Goal: Transaction & Acquisition: Purchase product/service

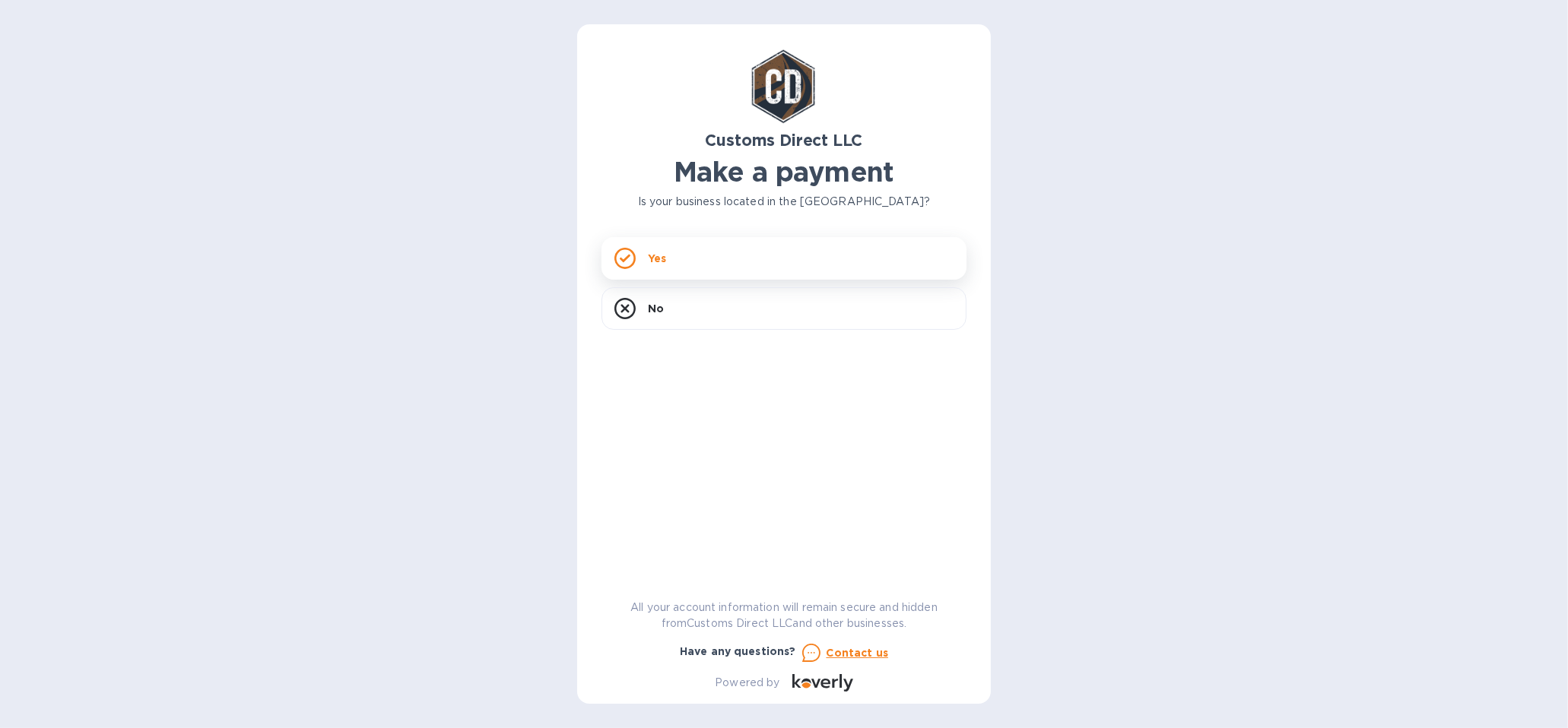
click at [657, 253] on p "Yes" at bounding box center [657, 258] width 19 height 15
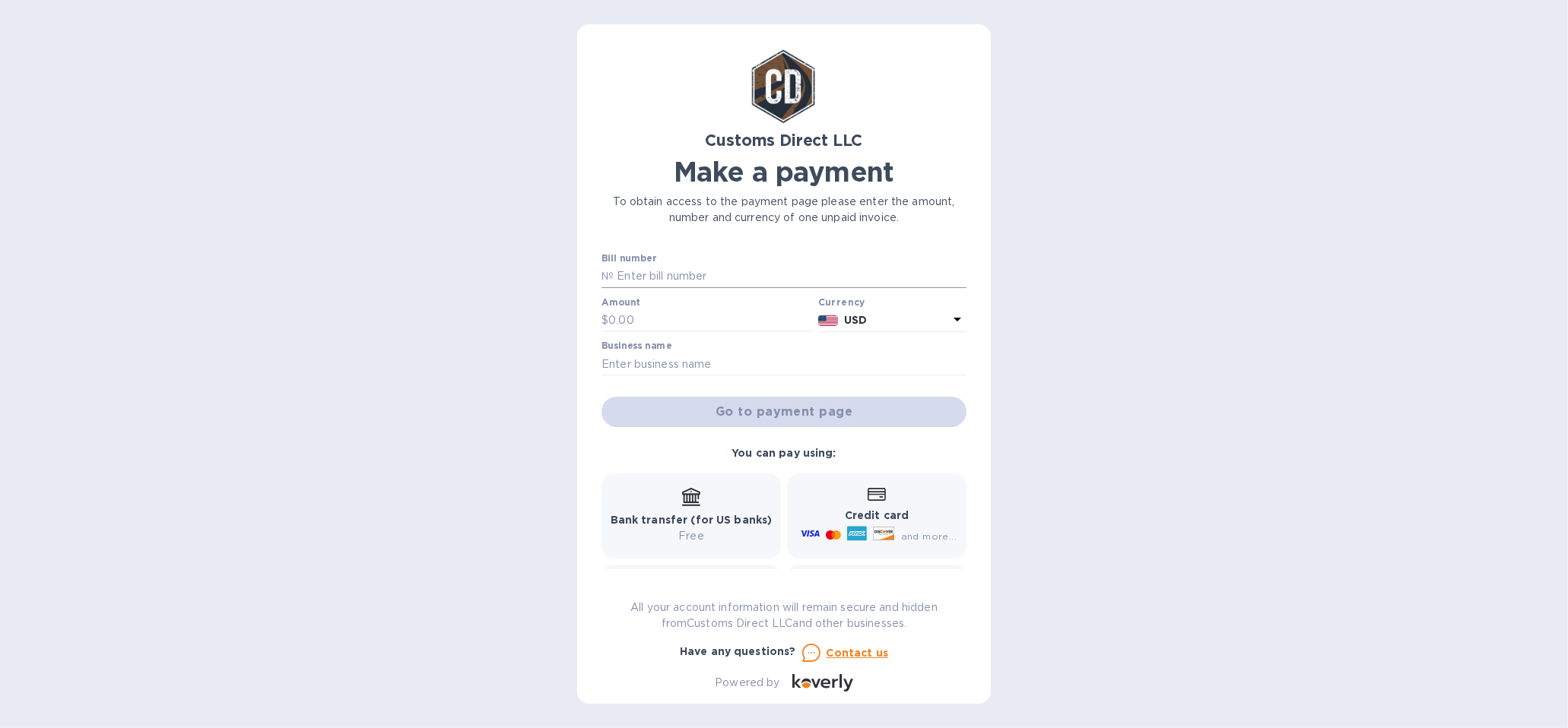
click at [642, 271] on input "text" at bounding box center [790, 277] width 352 height 23
drag, startPoint x: 624, startPoint y: 273, endPoint x: 540, endPoint y: 287, distance: 85.2
click at [540, 287] on div "Customs Direct LLC Make a payment To obtain access to the payment page please e…" at bounding box center [784, 364] width 1568 height 728
click at [636, 277] on input "B" at bounding box center [790, 277] width 352 height 23
type input "B55697"
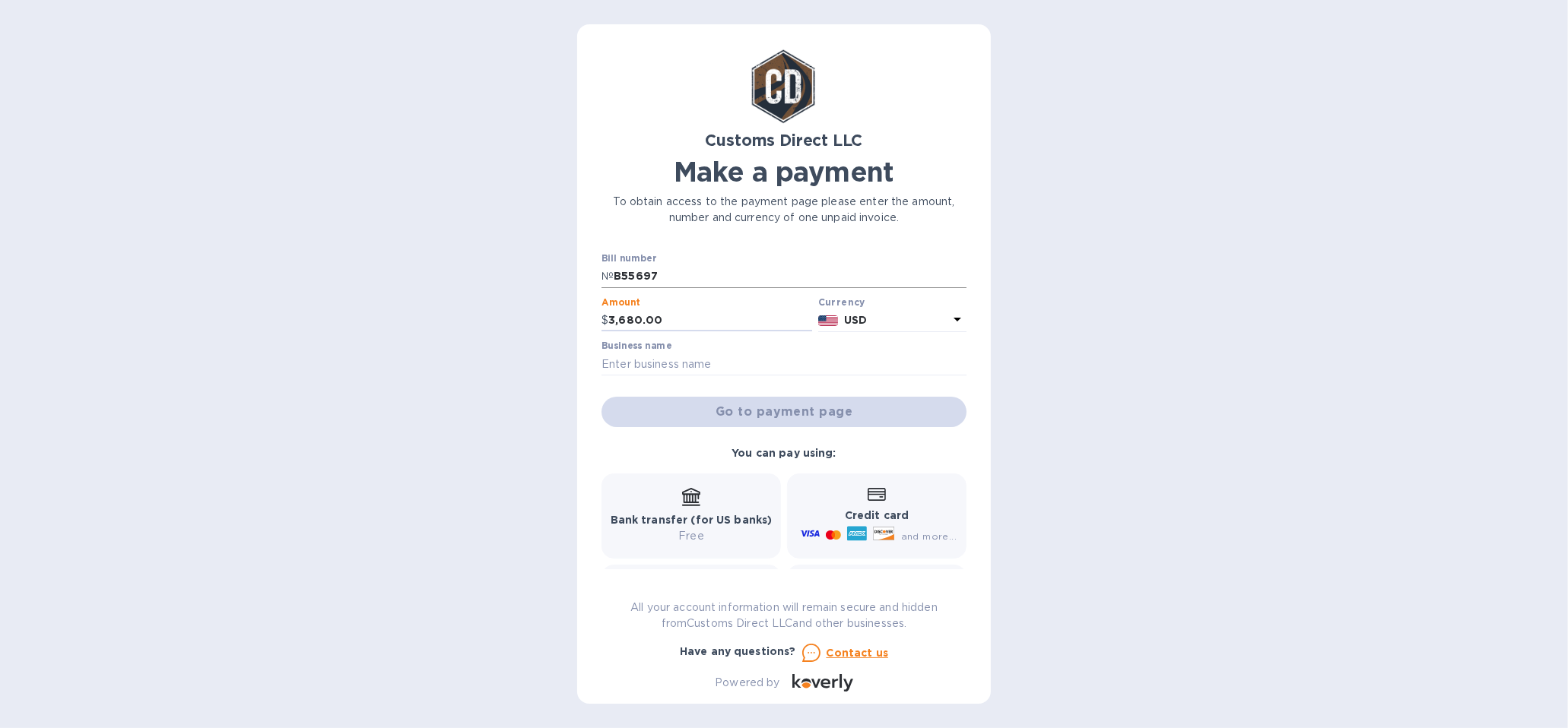
type input "3,680.00"
click at [646, 369] on input "text" at bounding box center [784, 364] width 365 height 23
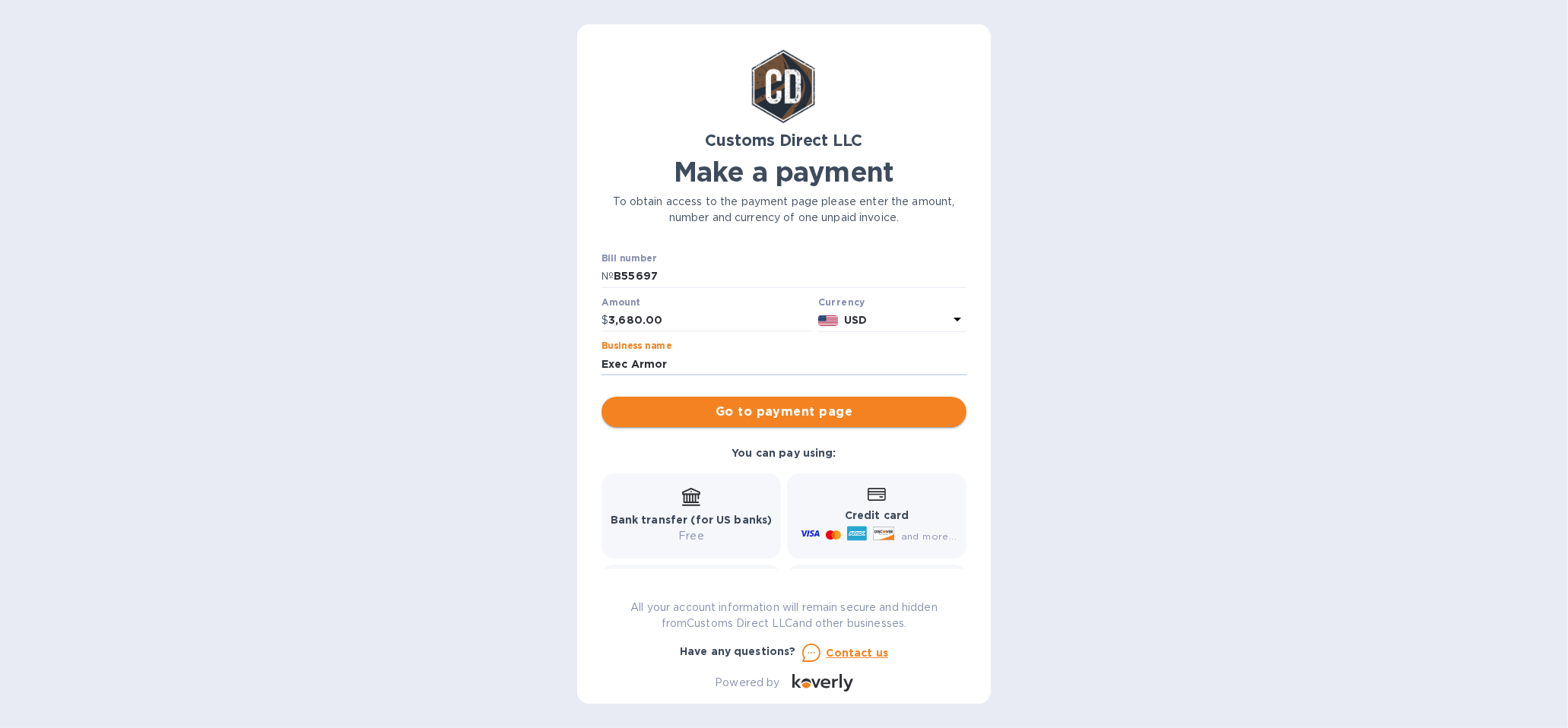
type input "Exec Armor"
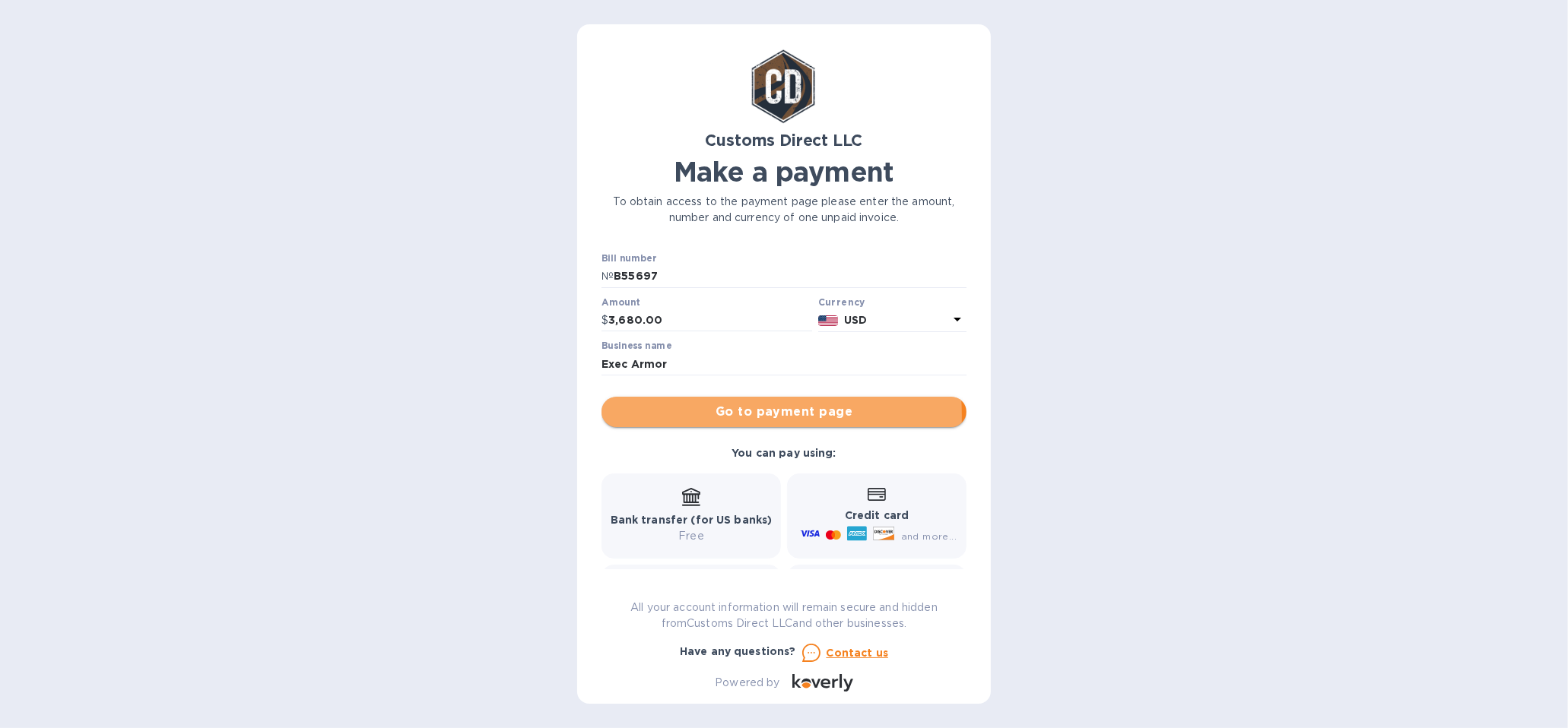
click at [698, 416] on span "Go to payment page" at bounding box center [784, 412] width 340 height 19
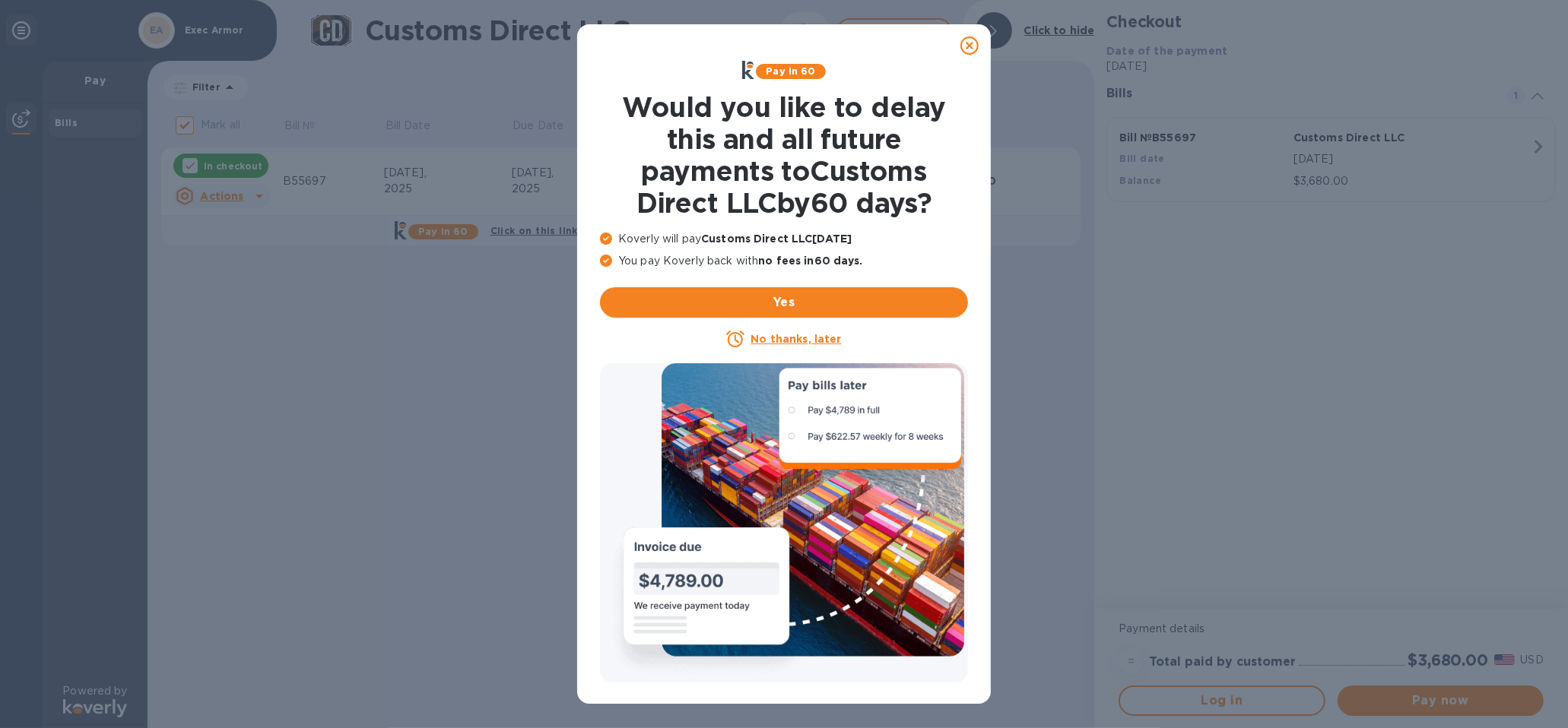
click at [792, 336] on u "No thanks, later" at bounding box center [795, 339] width 90 height 12
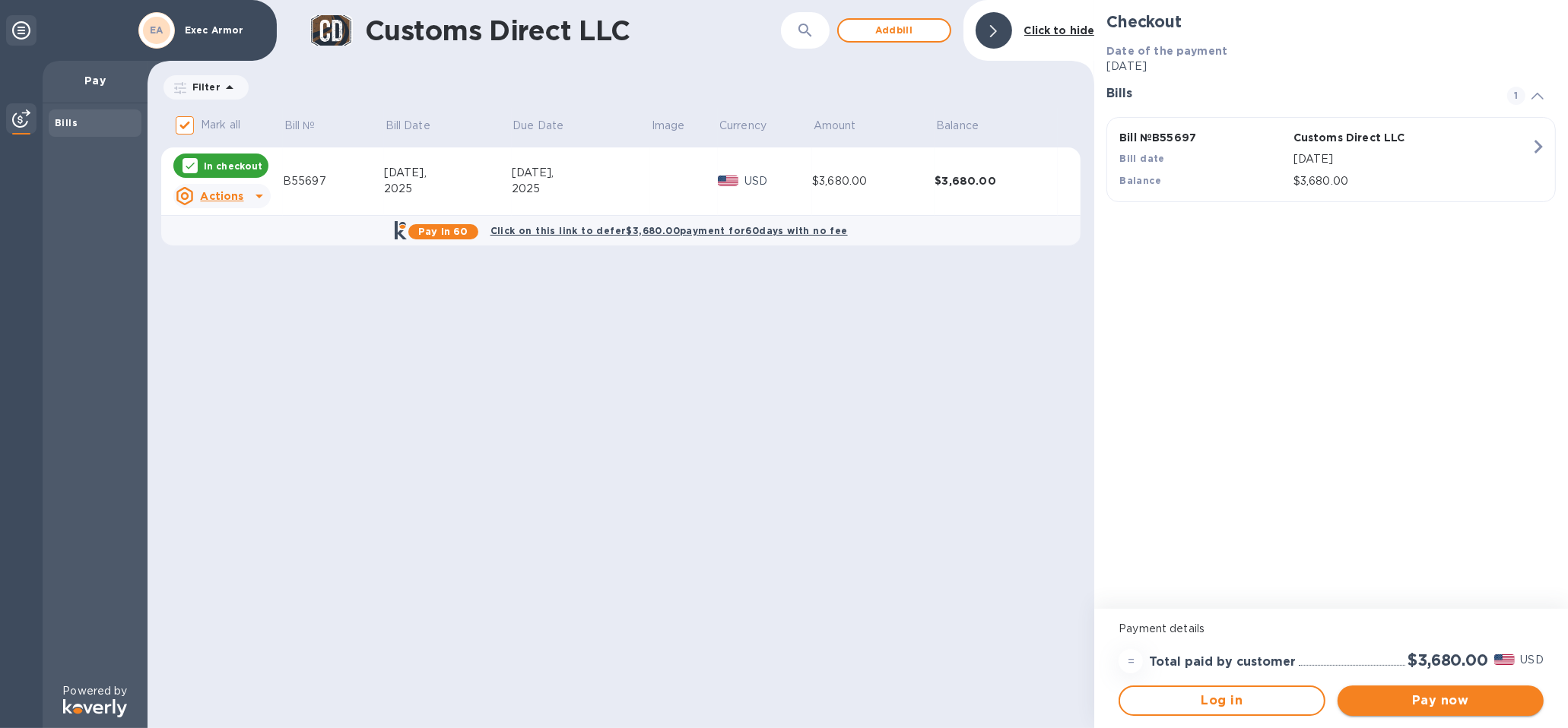
click at [1439, 697] on span "Pay now" at bounding box center [1440, 701] width 181 height 19
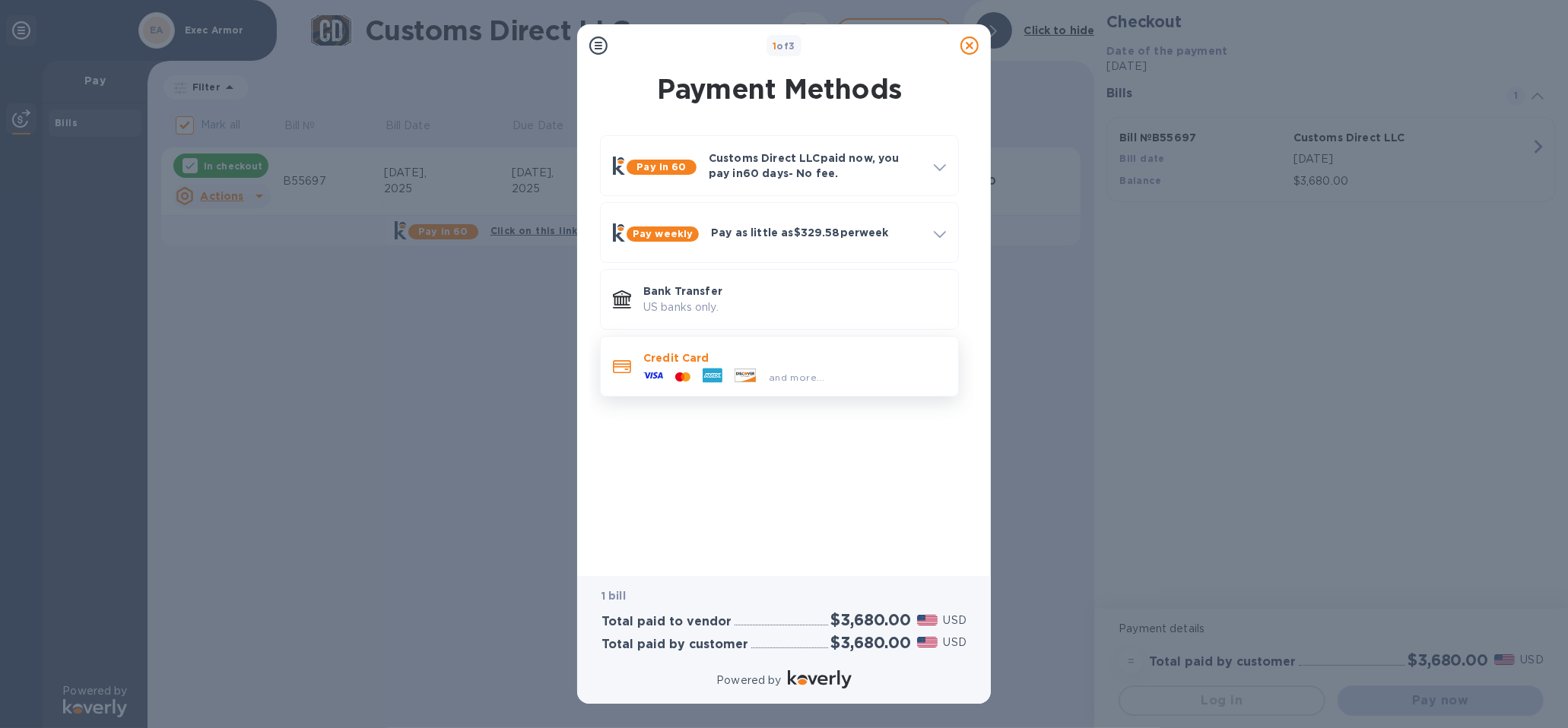
click at [737, 364] on p "Credit Card" at bounding box center [794, 358] width 302 height 15
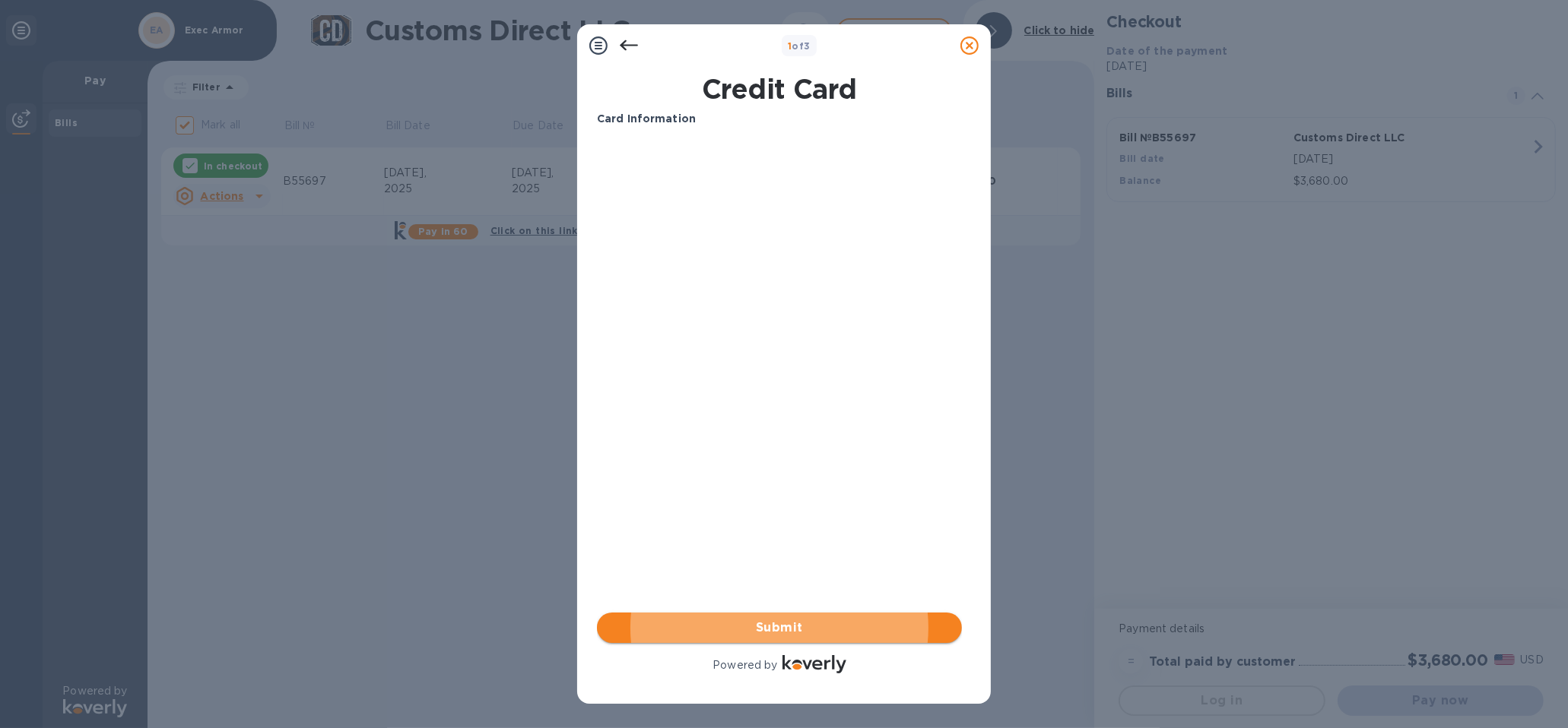
click at [736, 620] on span "Submit" at bounding box center [779, 627] width 340 height 19
click at [766, 629] on span "Submit" at bounding box center [779, 627] width 340 height 19
drag, startPoint x: 698, startPoint y: 39, endPoint x: 1036, endPoint y: 1, distance: 340.1
click at [1023, 19] on div "1 of 3 Credit Card Card Information Your browser does not support iframes Submi…" at bounding box center [784, 364] width 1568 height 728
click at [635, 40] on icon at bounding box center [628, 45] width 19 height 19
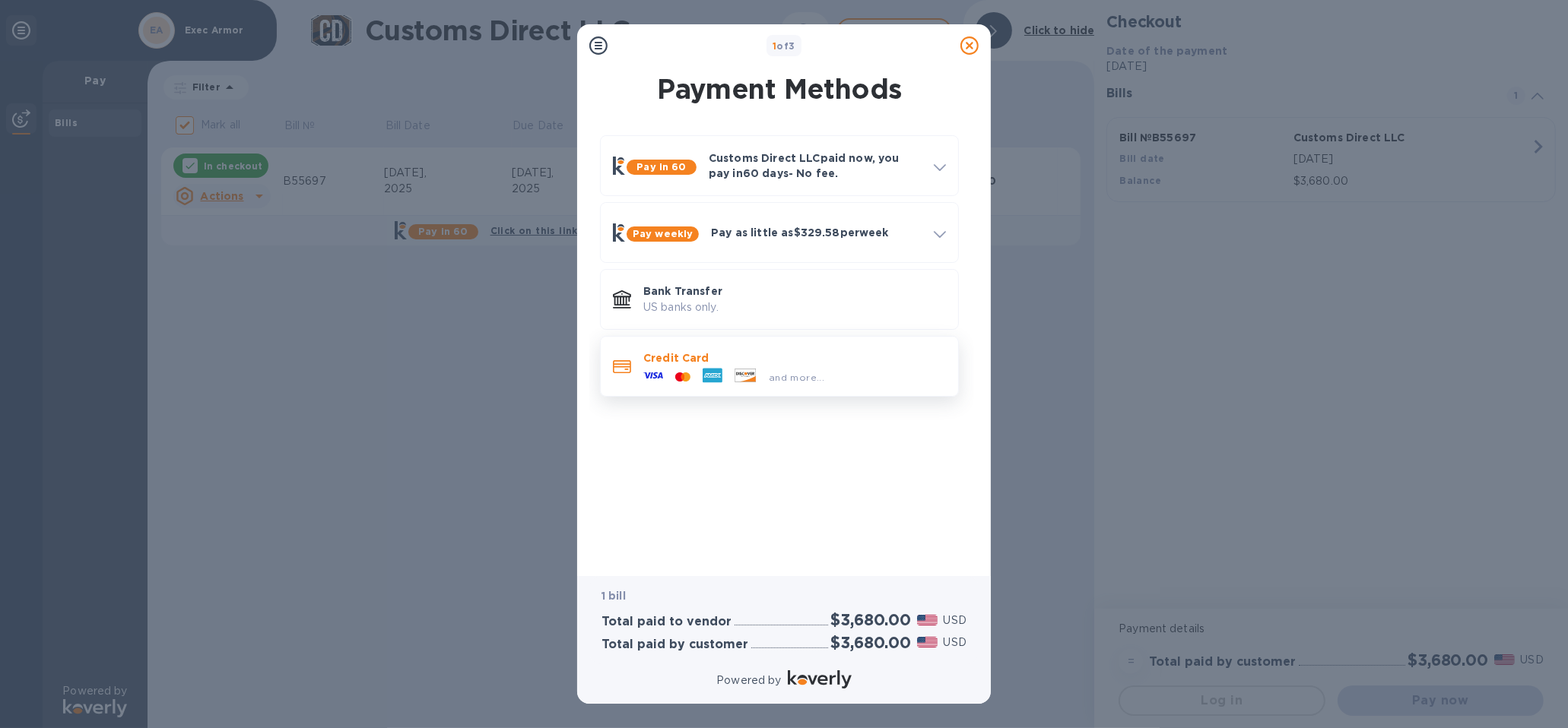
click at [703, 377] on icon at bounding box center [712, 375] width 20 height 20
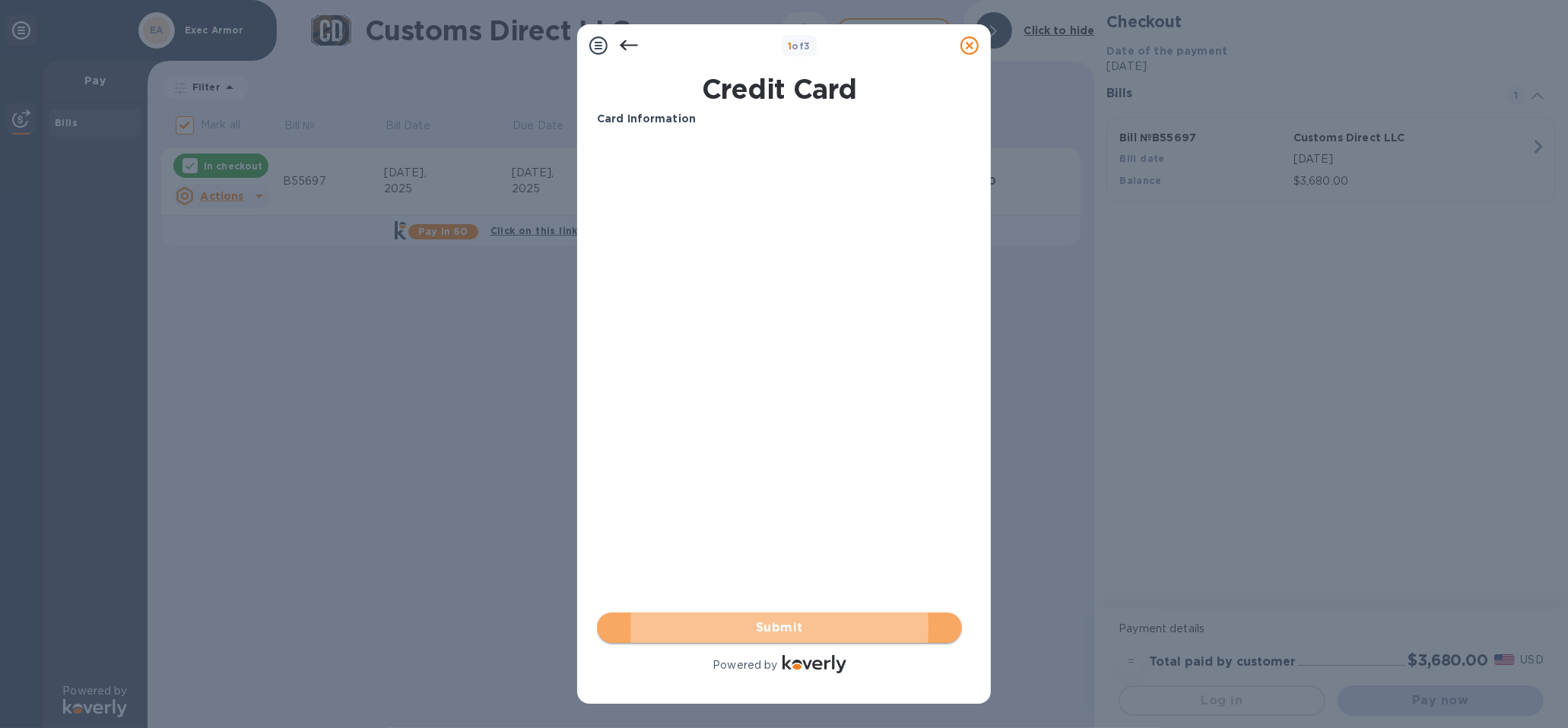
click at [759, 626] on span "Submit" at bounding box center [779, 627] width 340 height 19
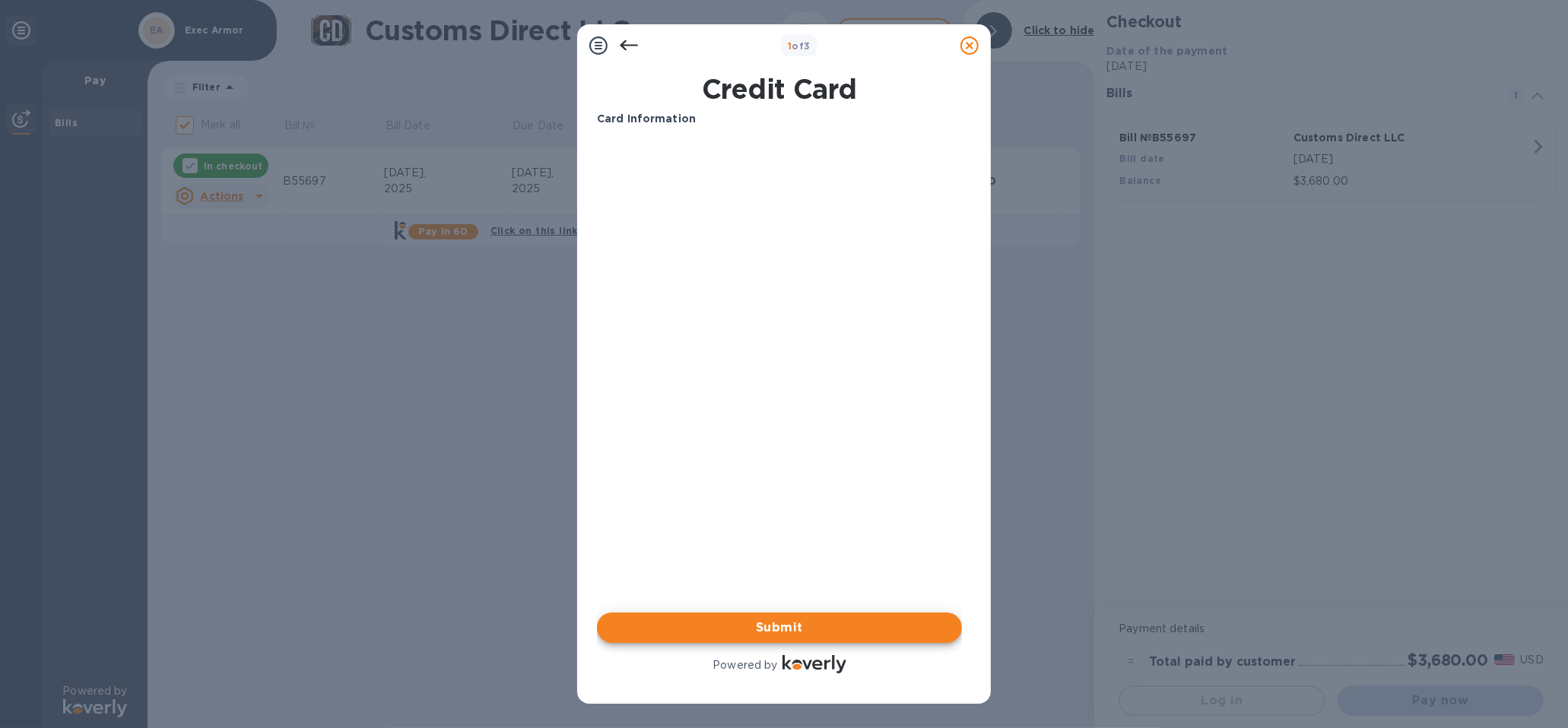
click at [597, 613] on button "Submit" at bounding box center [779, 628] width 365 height 31
drag, startPoint x: 665, startPoint y: 64, endPoint x: 753, endPoint y: 23, distance: 97.1
click at [744, 10] on div "1 of 3 Credit Card Card Information Your browser does not support iframes Submi…" at bounding box center [784, 364] width 1568 height 728
click at [699, 131] on div "Card Information" at bounding box center [778, 119] width 377 height 28
click at [644, 679] on div "Card Information Your browser does not support iframes Submit Powered by" at bounding box center [779, 393] width 371 height 572
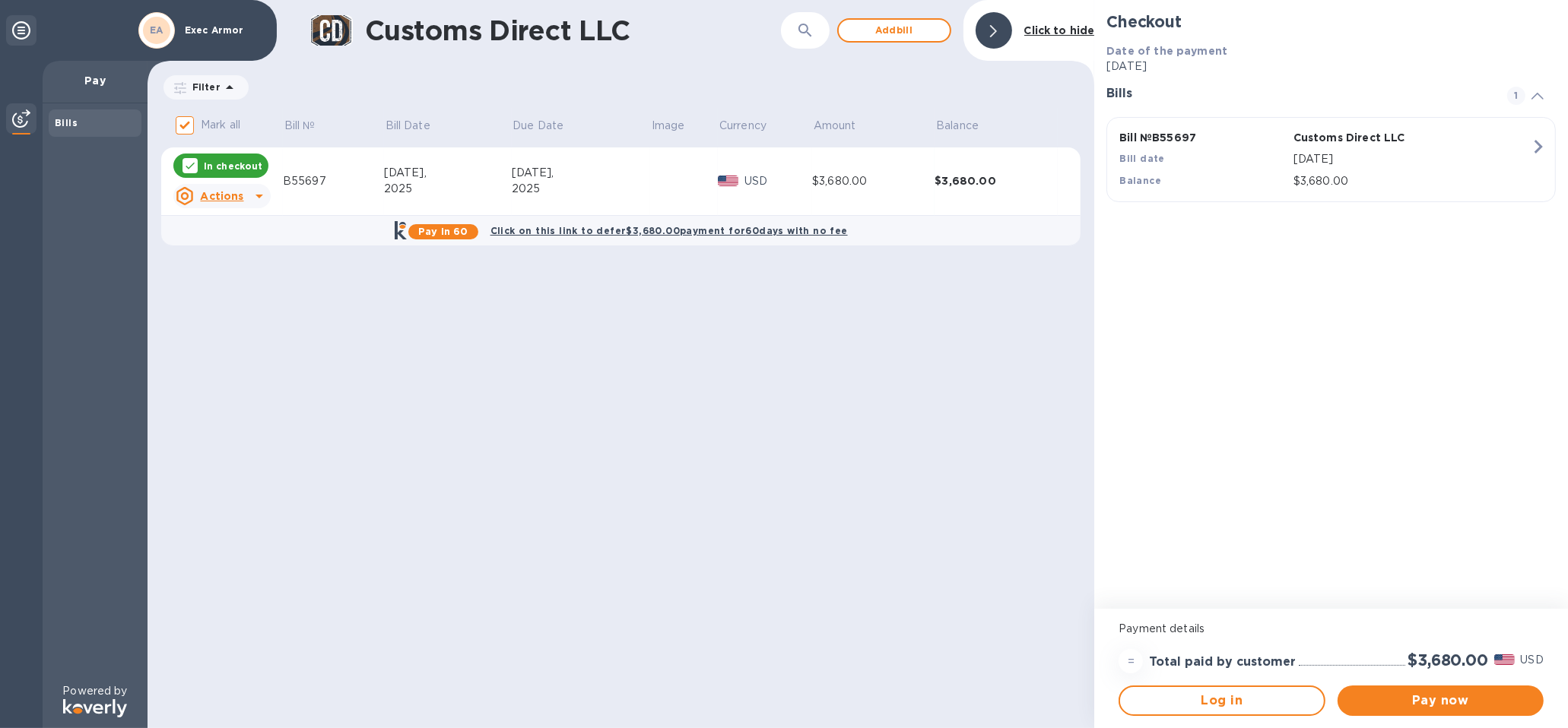
click at [337, 453] on div "Customs Direct LLC ​ Add [PERSON_NAME] to hide Filter Amount Mark all Bill № Bi…" at bounding box center [620, 364] width 946 height 728
click at [1426, 697] on span "Pay now" at bounding box center [1440, 701] width 181 height 19
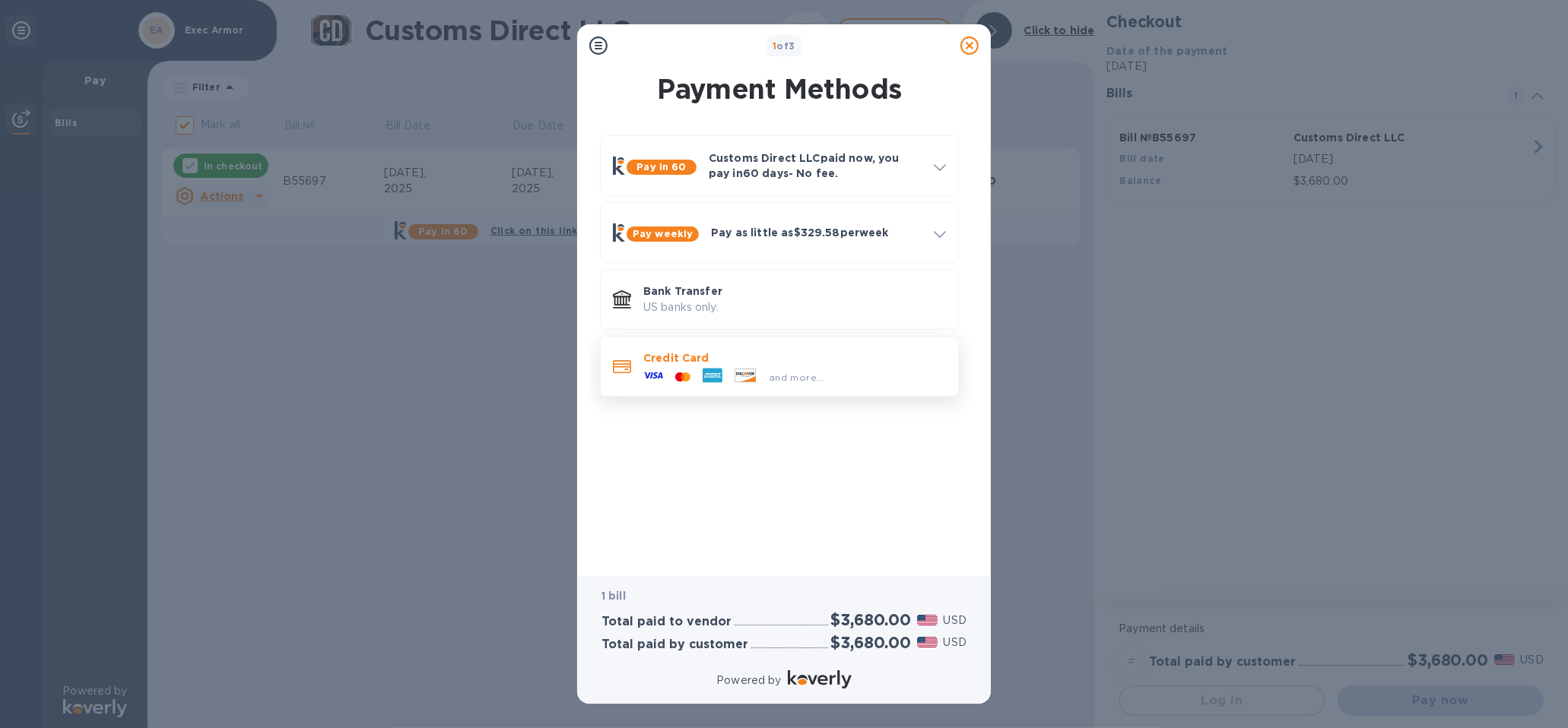
click at [757, 368] on div at bounding box center [745, 376] width 34 height 17
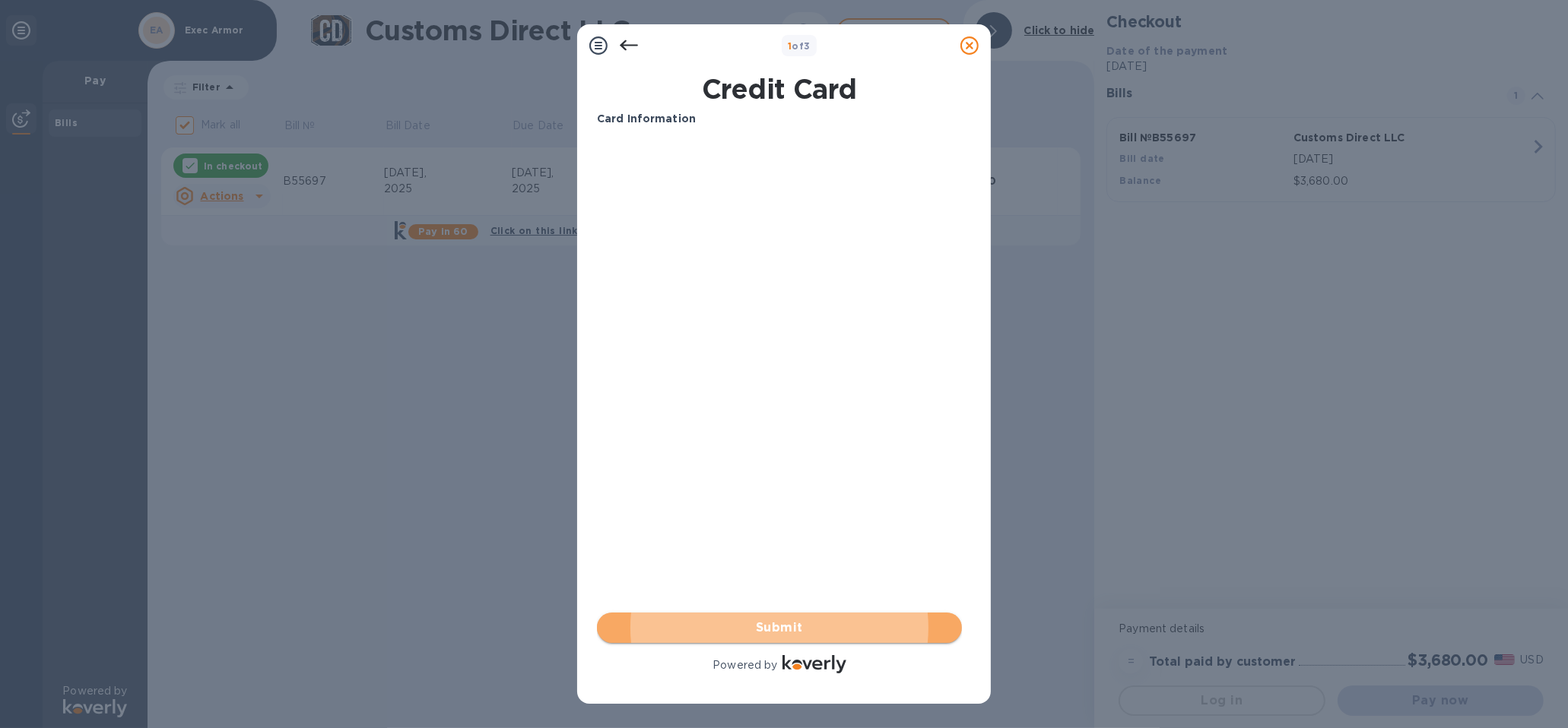
click at [763, 626] on span "Submit" at bounding box center [779, 627] width 340 height 19
click at [802, 627] on span "Submit" at bounding box center [779, 627] width 340 height 19
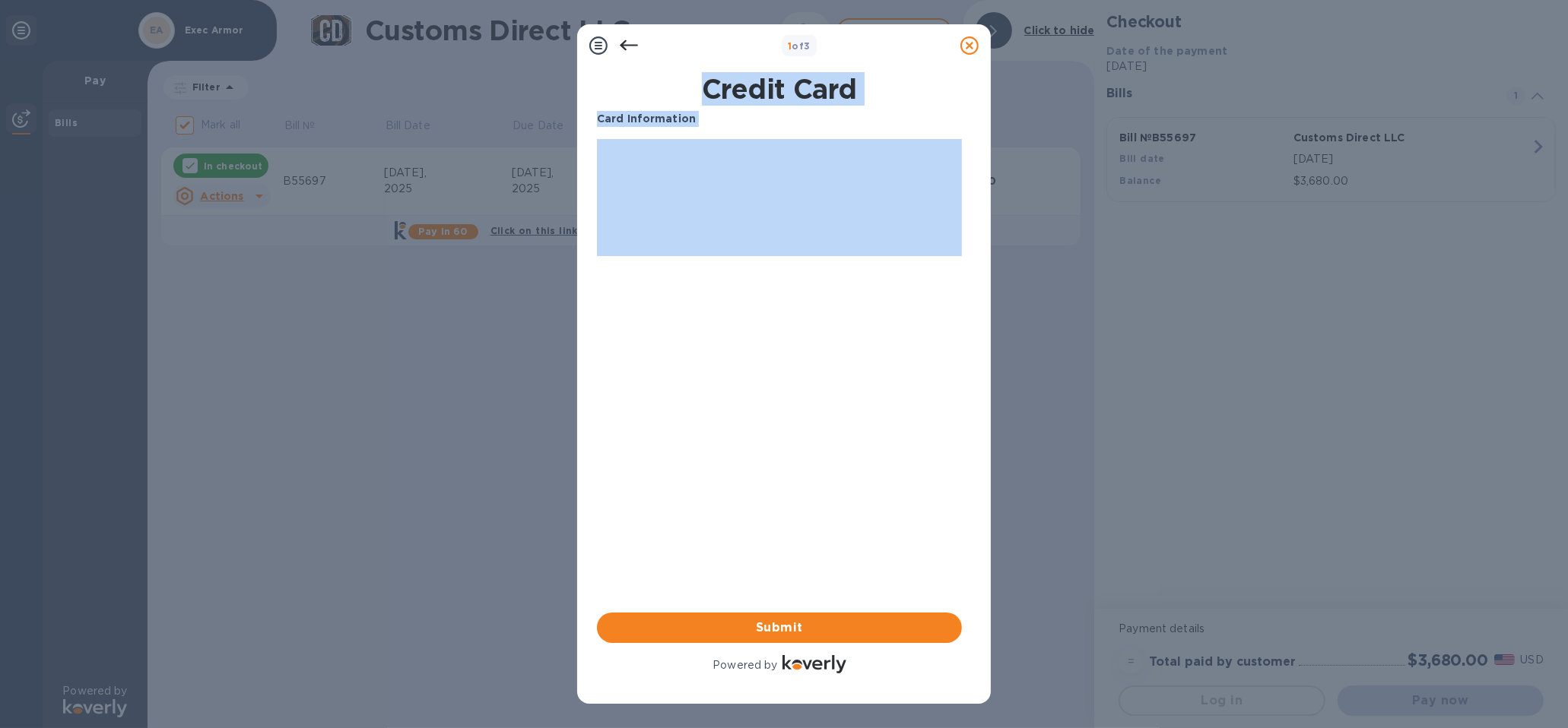
drag, startPoint x: 970, startPoint y: 44, endPoint x: 833, endPoint y: 339, distance: 325.3
click at [833, 339] on div "1 of 3 Credit Card Card Information Your browser does not support iframes Submi…" at bounding box center [783, 364] width 414 height 680
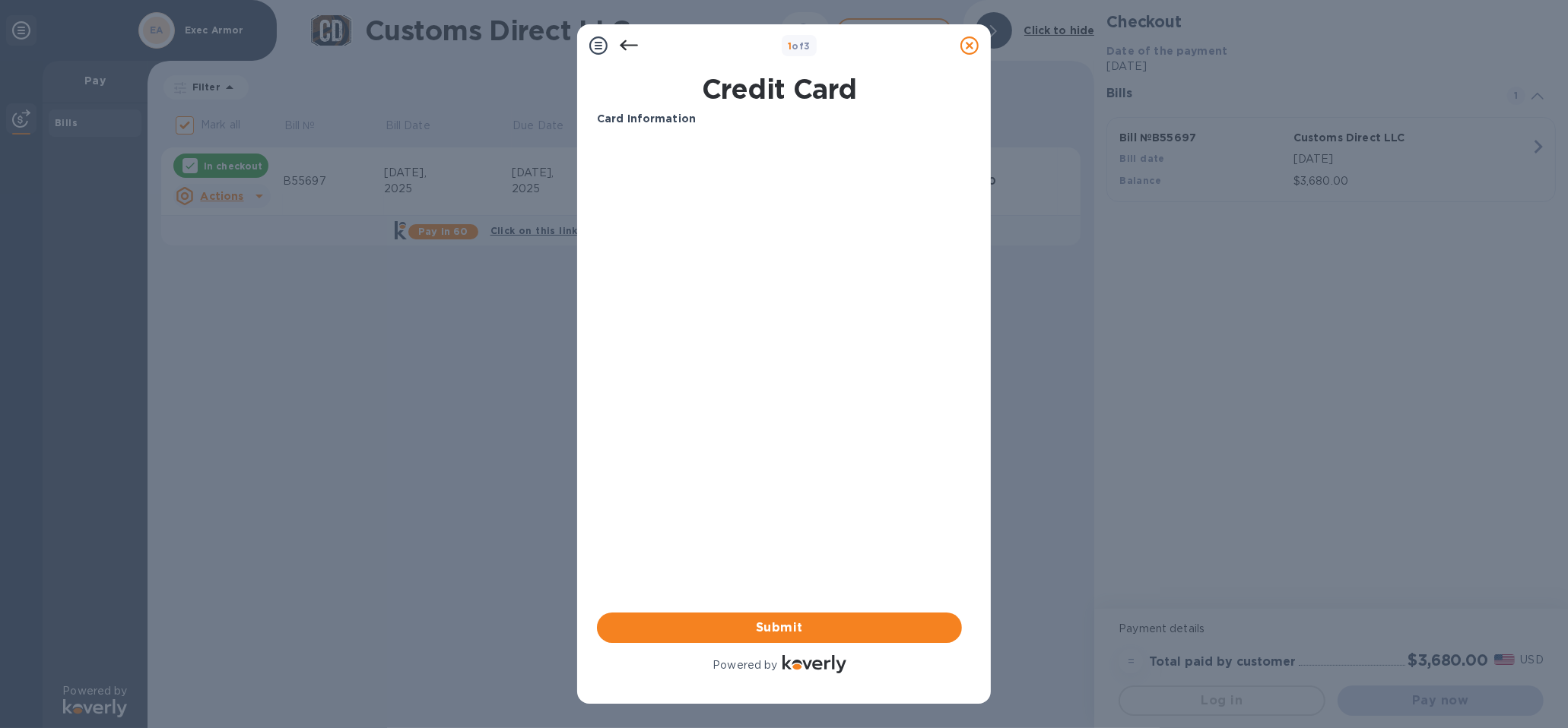
click at [634, 40] on icon at bounding box center [628, 45] width 19 height 19
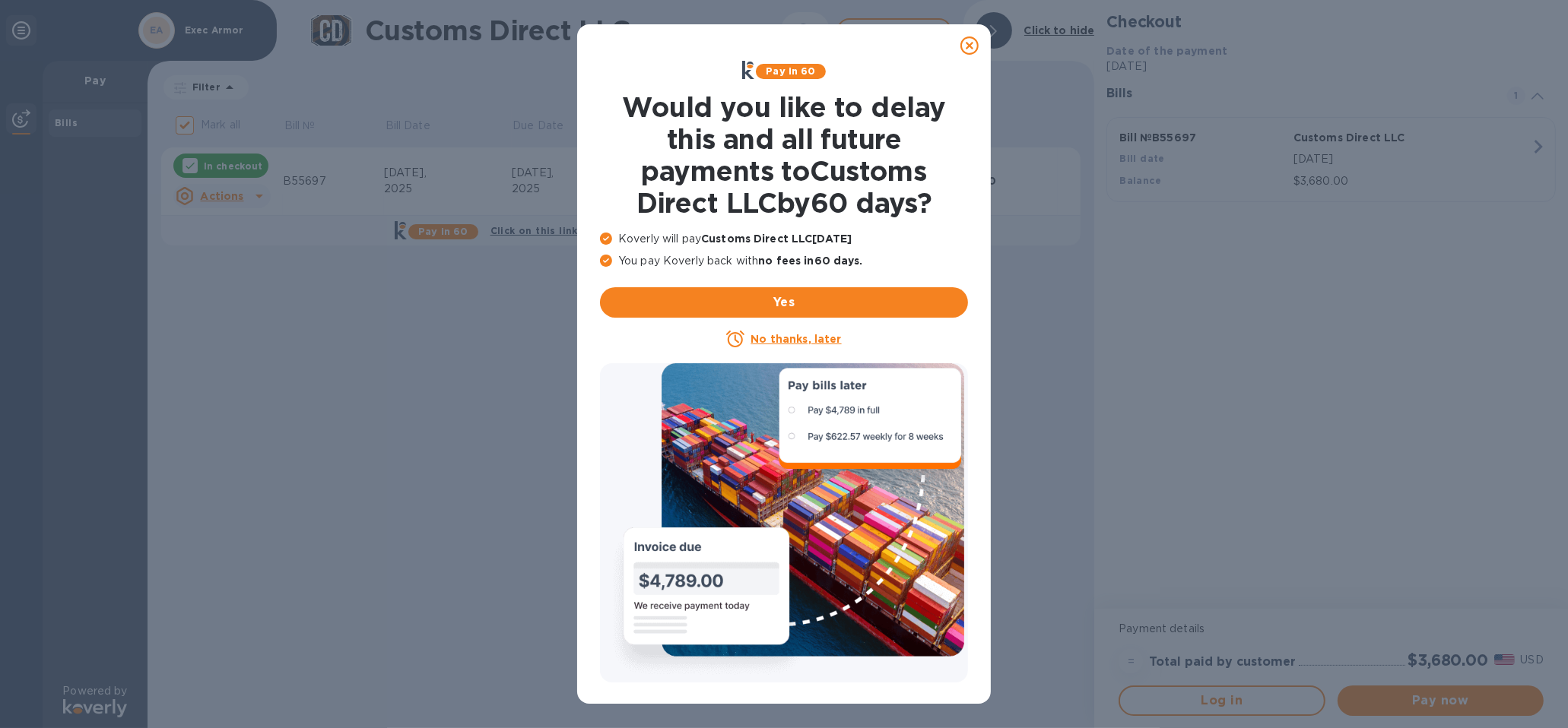
click at [784, 343] on u "No thanks, later" at bounding box center [795, 339] width 90 height 12
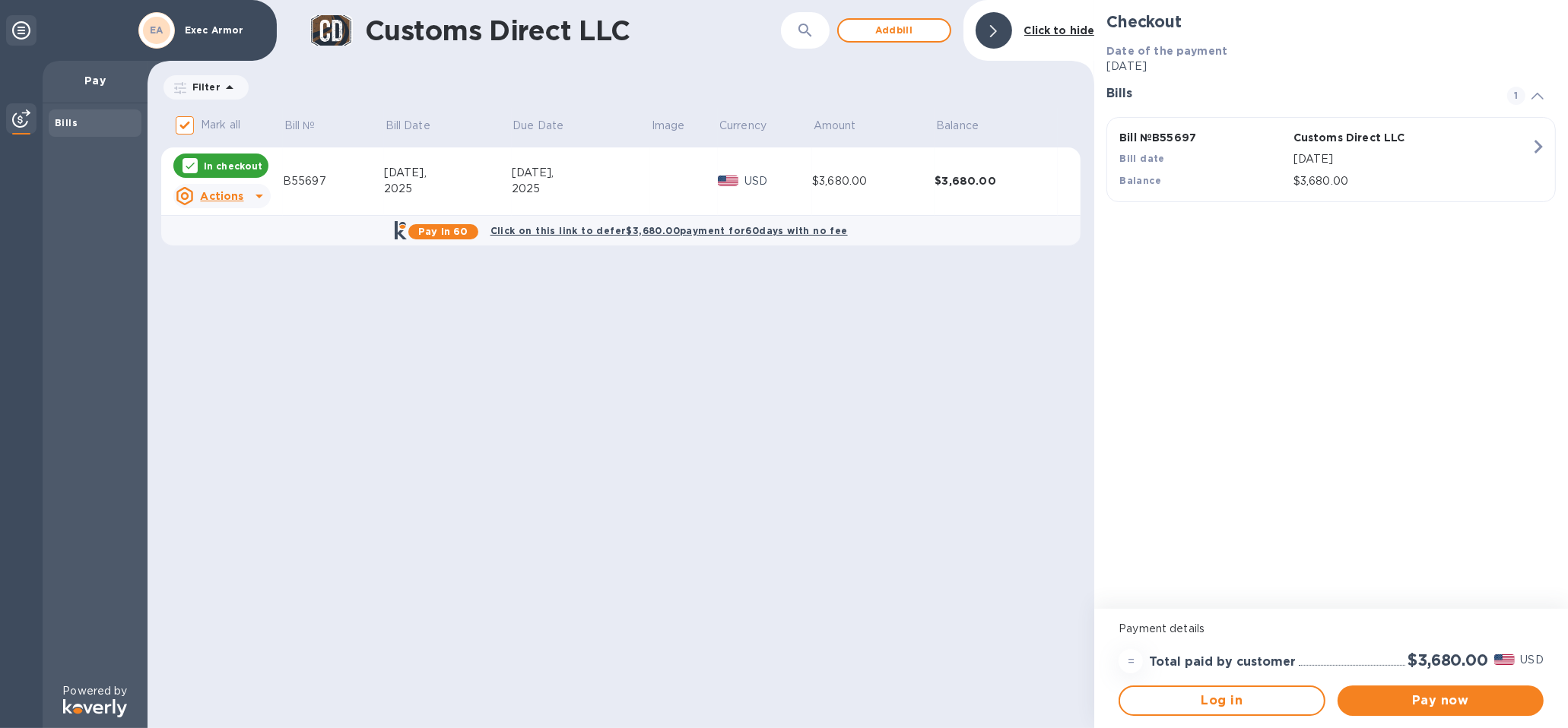
click at [219, 164] on p "In checkout" at bounding box center [233, 166] width 59 height 13
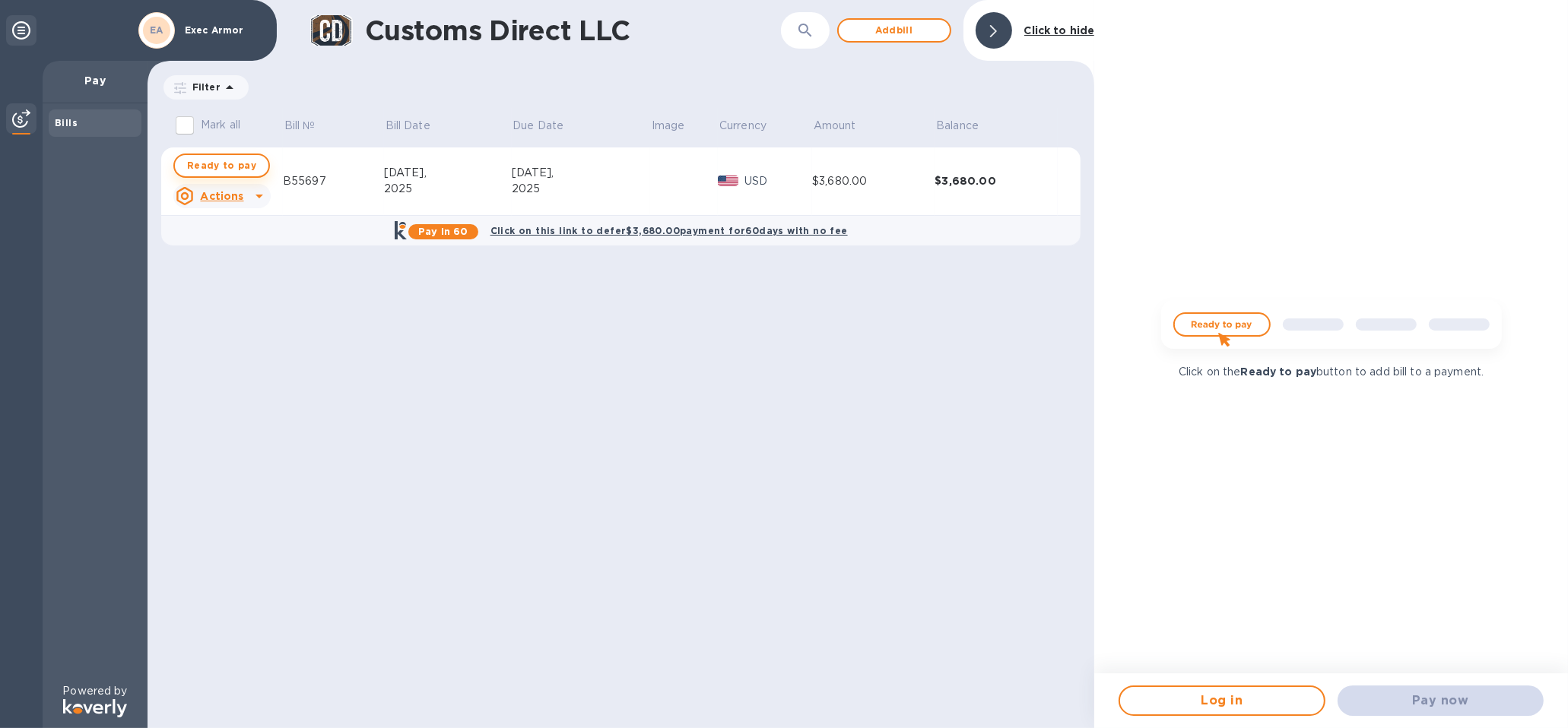
click at [218, 165] on span "Ready to pay" at bounding box center [222, 165] width 69 height 19
checkbox input "true"
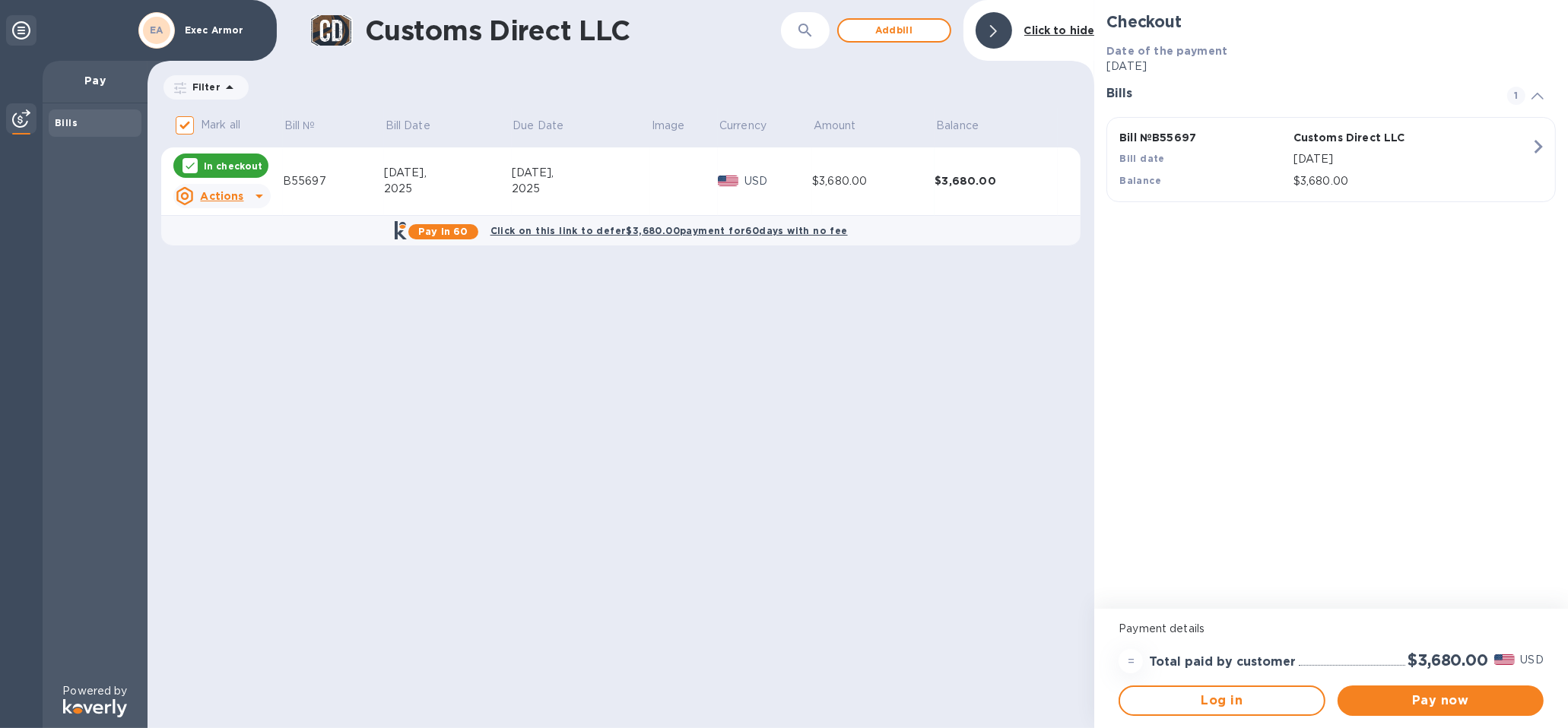
click at [211, 193] on u "Actions" at bounding box center [222, 196] width 44 height 12
click at [605, 467] on div at bounding box center [784, 364] width 1568 height 728
click at [1457, 701] on span "Pay now" at bounding box center [1440, 701] width 181 height 19
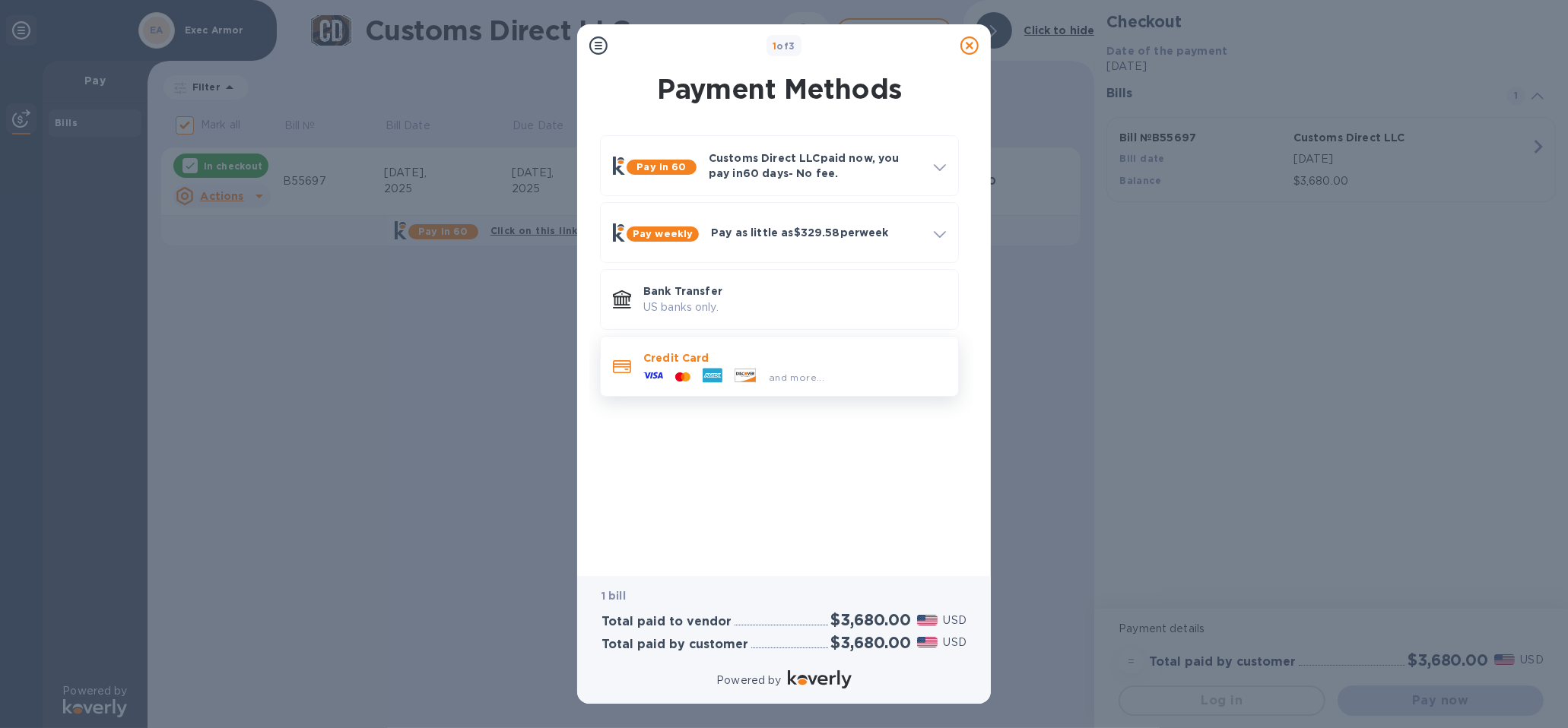
click at [694, 364] on p "Credit Card" at bounding box center [794, 358] width 302 height 15
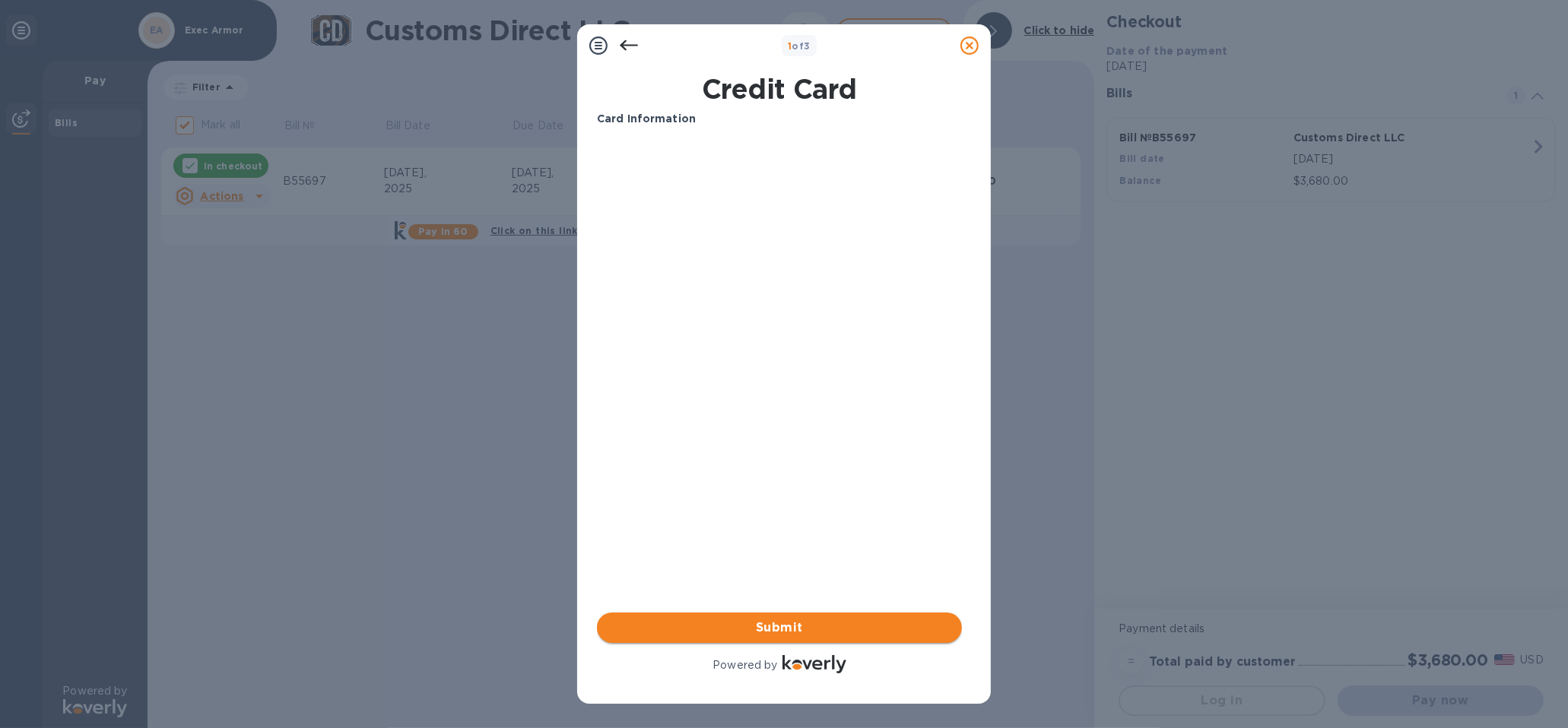
click at [803, 631] on span "Submit" at bounding box center [779, 627] width 340 height 19
click at [800, 628] on span "Submit" at bounding box center [779, 627] width 340 height 19
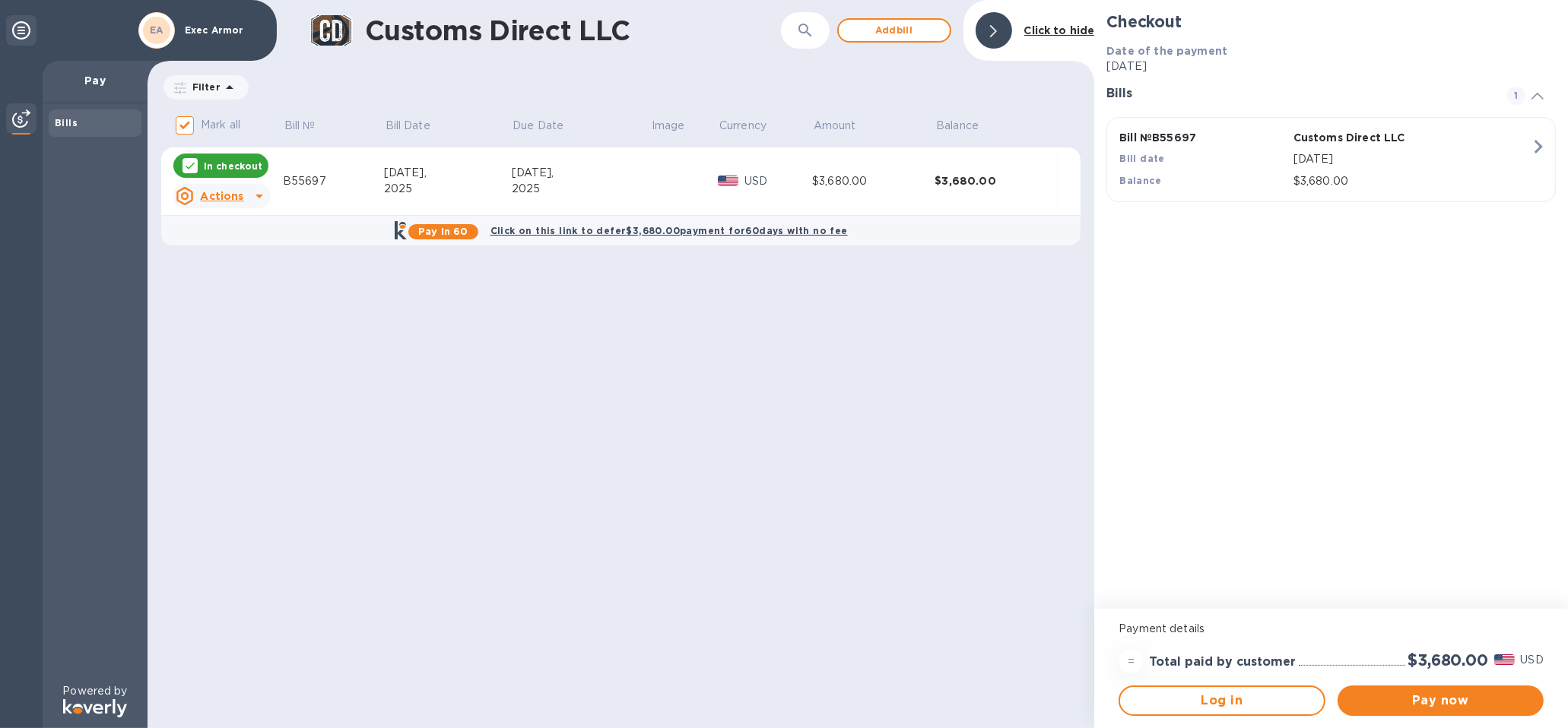
click at [73, 119] on b "Bills" at bounding box center [66, 123] width 23 height 11
click at [1446, 701] on span "Pay now" at bounding box center [1440, 701] width 181 height 19
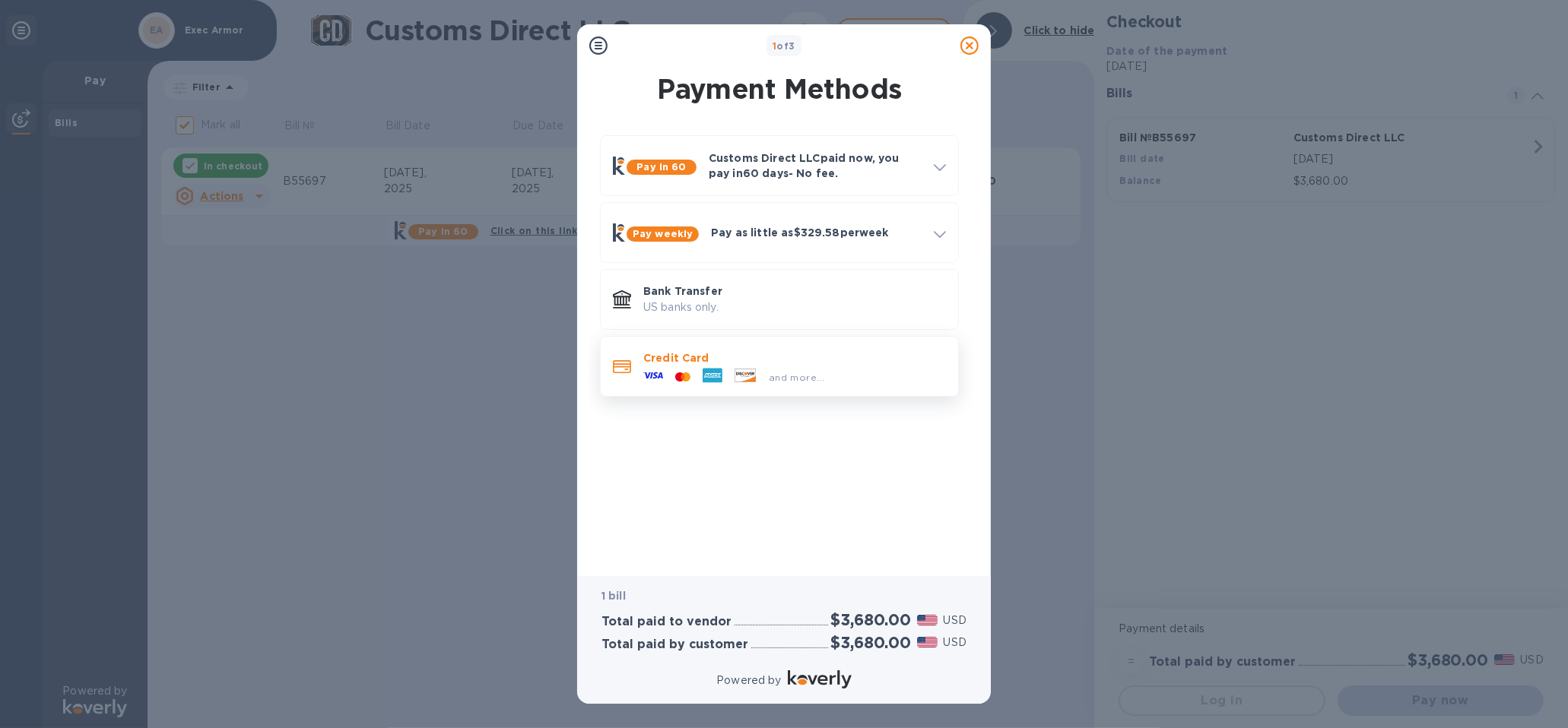
click at [770, 365] on div "and more..." at bounding box center [733, 376] width 193 height 23
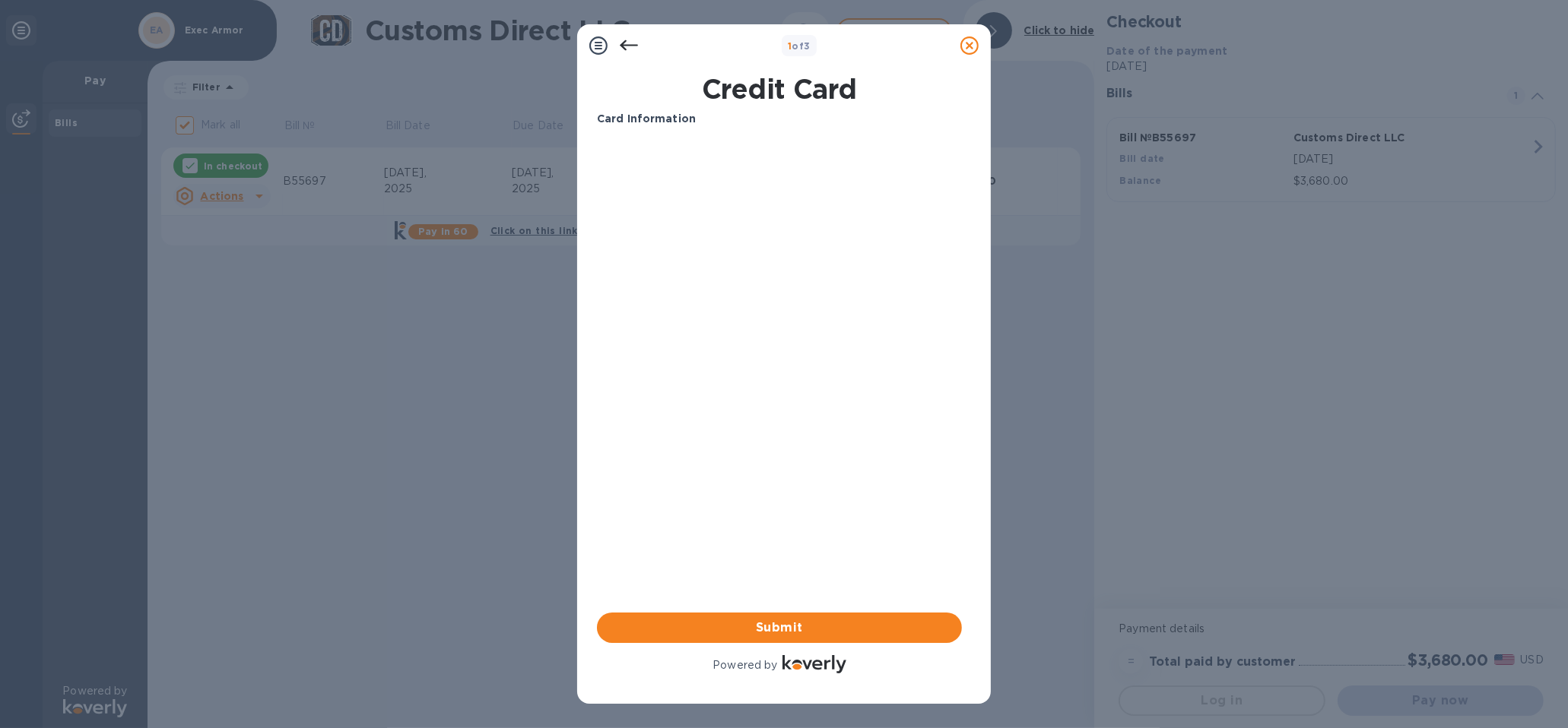
click at [928, 688] on div "Credit Card Card Information Your browser does not support iframes Submit Power…" at bounding box center [784, 377] width 374 height 622
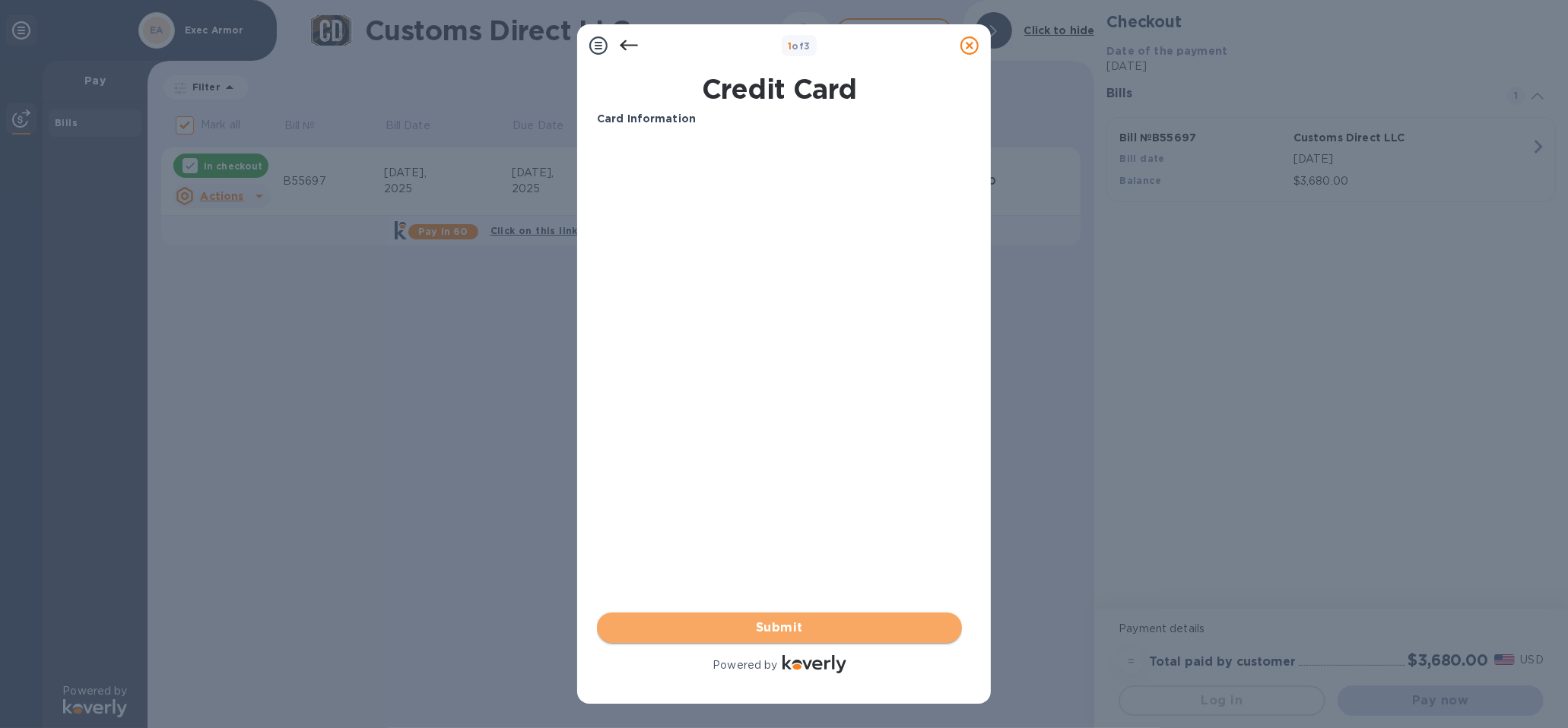
click at [786, 630] on span "Submit" at bounding box center [779, 627] width 340 height 19
